Goal: Information Seeking & Learning: Stay updated

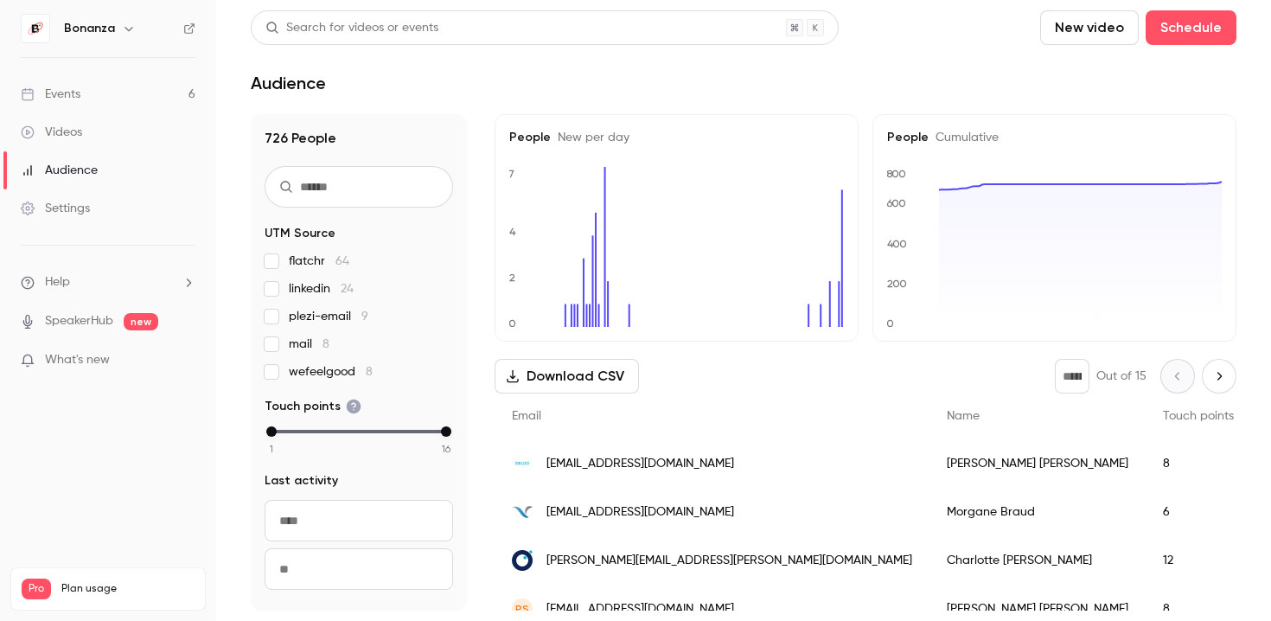
scroll to position [5, 0]
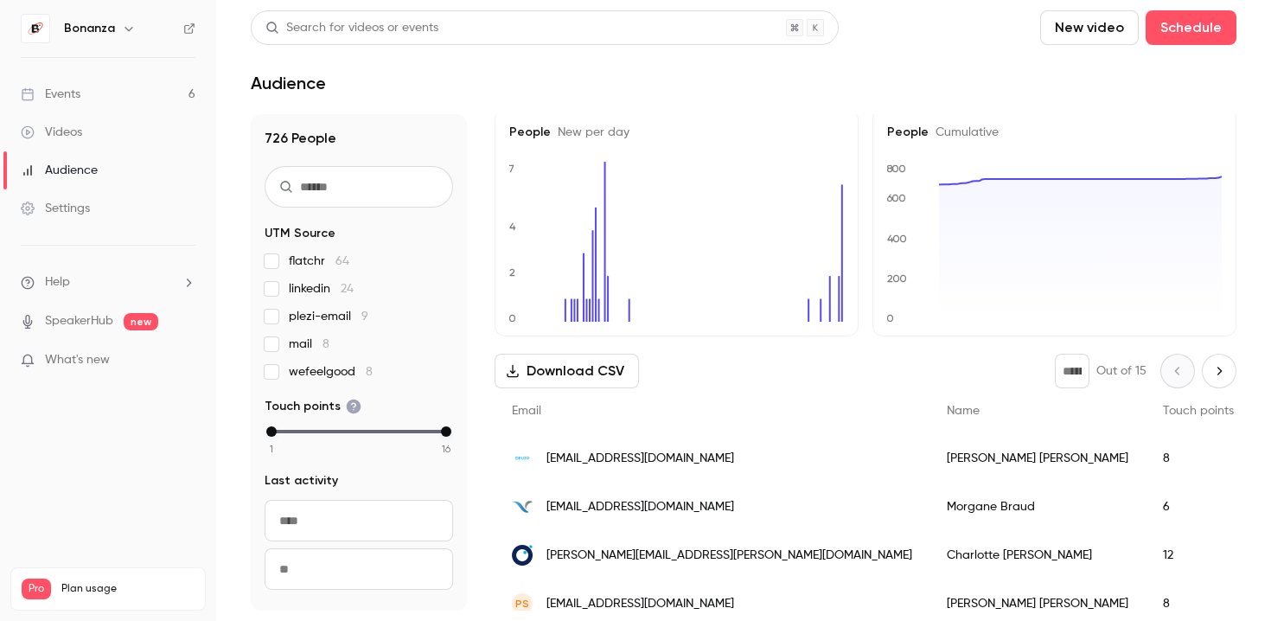
click at [105, 91] on link "Events 6" at bounding box center [108, 94] width 216 height 38
